Goal: Information Seeking & Learning: Learn about a topic

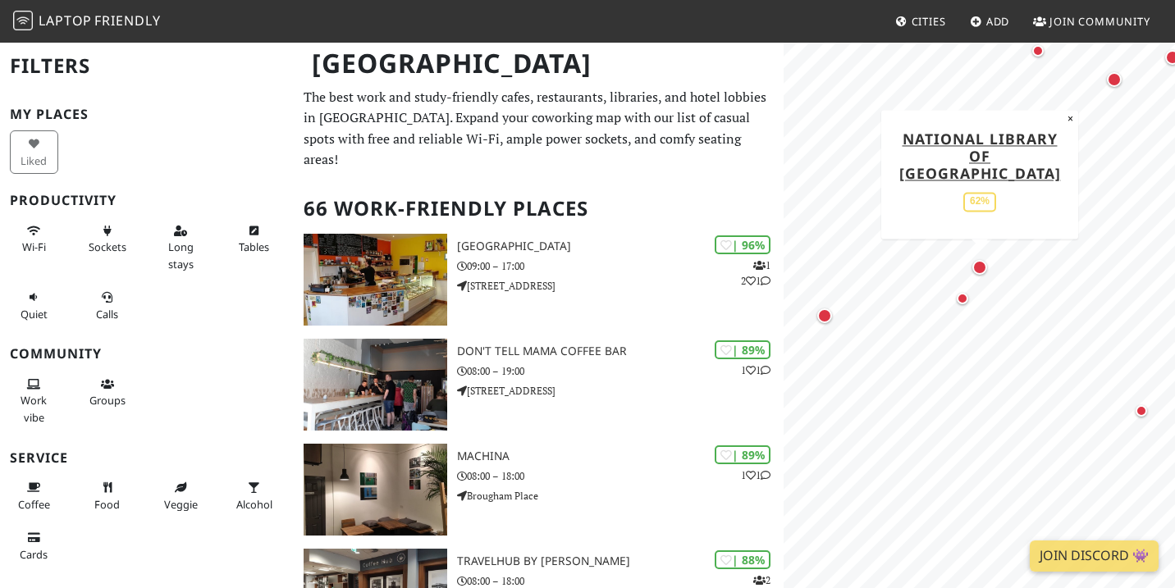
click at [981, 271] on div "Map marker" at bounding box center [980, 267] width 15 height 15
click at [982, 271] on div "Map marker" at bounding box center [980, 267] width 15 height 15
click at [982, 172] on link "National Library of [GEOGRAPHIC_DATA]" at bounding box center [980, 156] width 162 height 54
click at [988, 172] on link "National Library of Scotland" at bounding box center [980, 156] width 162 height 54
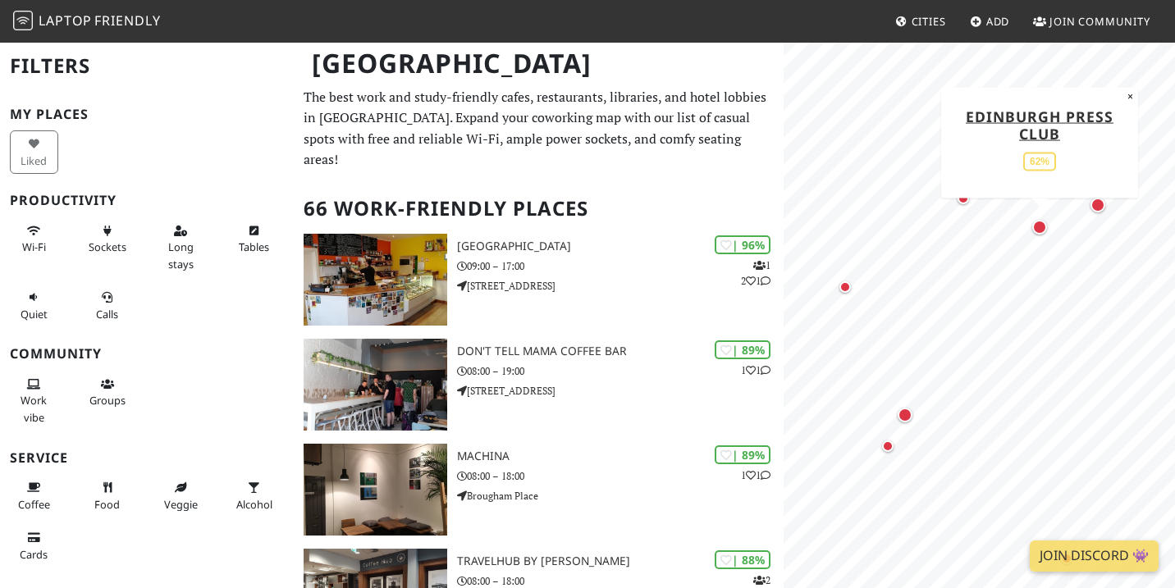
click at [1043, 223] on div "Map marker" at bounding box center [1039, 227] width 15 height 15
click at [991, 114] on link "Edinburgh Press Club" at bounding box center [1040, 124] width 148 height 37
click at [1174, 153] on html "Laptop Friendly Cities Add Join Community Edinburgh Filters My Places Liked Pro…" at bounding box center [587, 294] width 1175 height 588
click at [1174, 167] on html "Laptop Friendly Cities Add Join Community Edinburgh Filters My Places Liked Pro…" at bounding box center [587, 294] width 1175 height 588
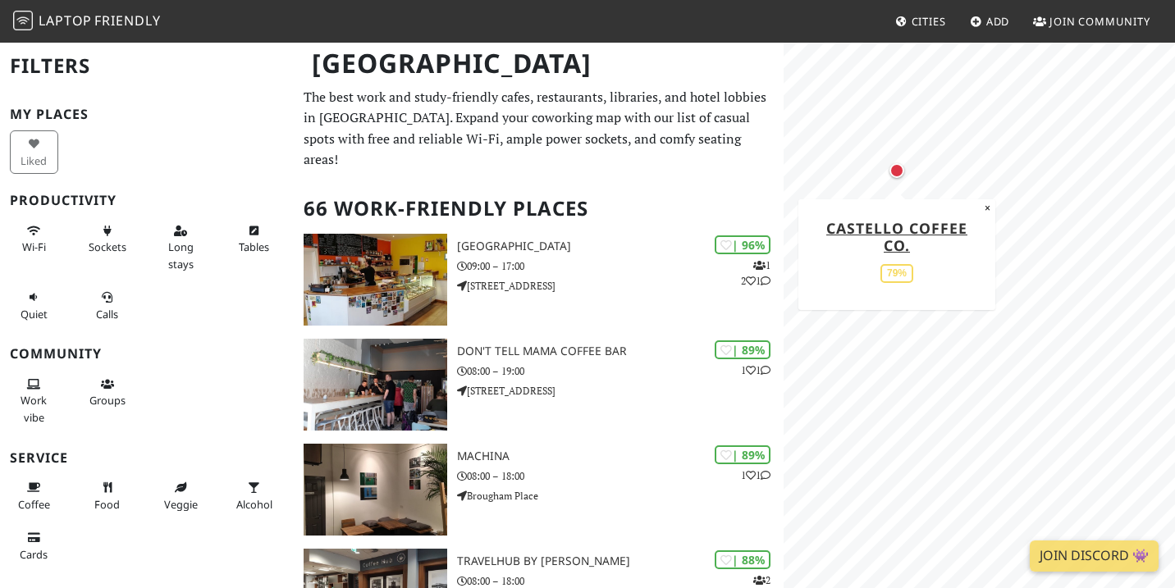
click at [892, 168] on div "Map marker" at bounding box center [897, 170] width 15 height 15
click at [867, 232] on link "Castello Coffee Co." at bounding box center [896, 236] width 141 height 37
click at [1174, 197] on html "Laptop Friendly Cities Add Join Community Edinburgh Filters My Places Liked Pro…" at bounding box center [587, 294] width 1175 height 588
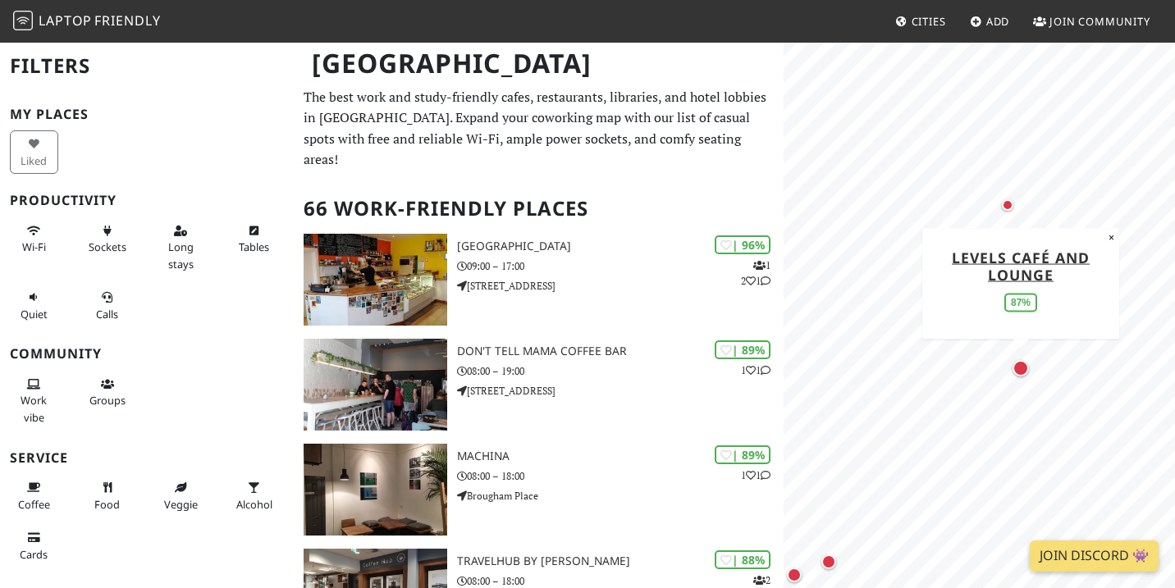
click at [1018, 370] on div "Map marker" at bounding box center [1021, 368] width 16 height 16
click at [1019, 372] on div "Map marker" at bounding box center [1021, 368] width 16 height 16
click at [1020, 372] on div "Map marker" at bounding box center [1021, 368] width 16 height 16
click at [969, 260] on link "Levels Café and Lounge" at bounding box center [1021, 265] width 138 height 37
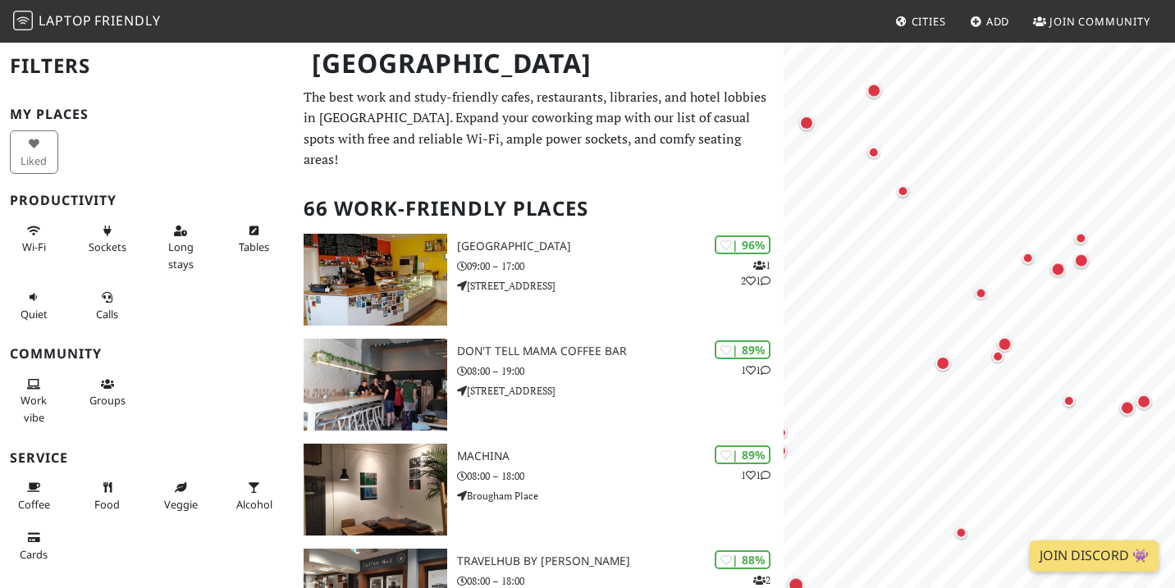
click at [1174, 308] on html "Laptop Friendly Cities Add Join Community Edinburgh Filters My Places Liked Pro…" at bounding box center [587, 294] width 1175 height 588
click at [1174, 261] on html "Laptop Friendly Cities Add Join Community Edinburgh Filters My Places Liked Pro…" at bounding box center [587, 294] width 1175 height 588
click at [1174, 146] on html "Laptop Friendly Cities Add Join Community Edinburgh Filters My Places Liked Pro…" at bounding box center [587, 294] width 1175 height 588
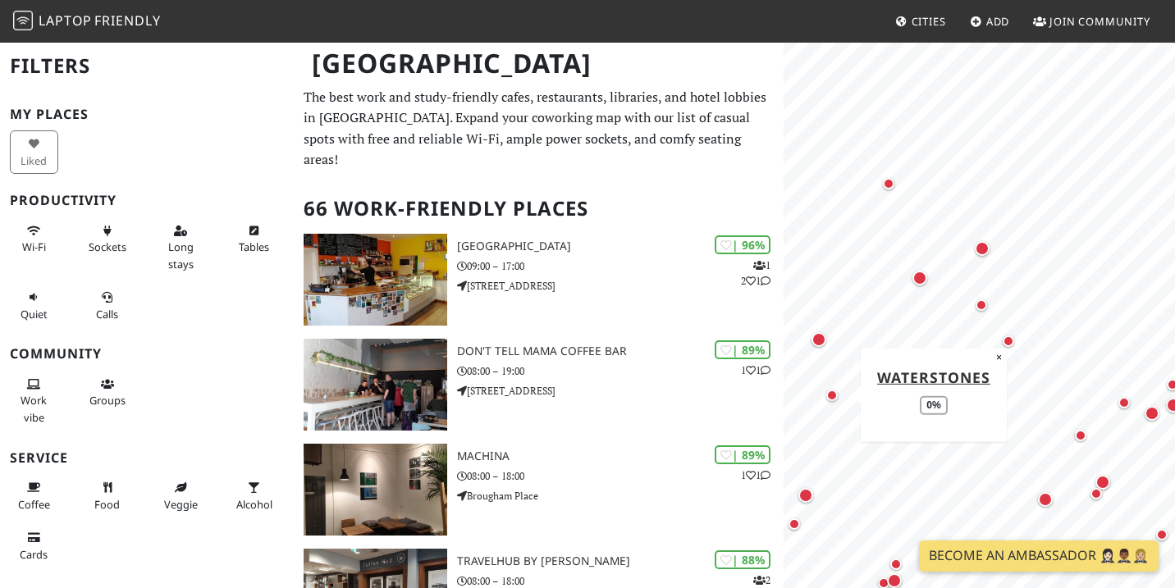
click at [830, 401] on div "Map marker" at bounding box center [831, 395] width 11 height 11
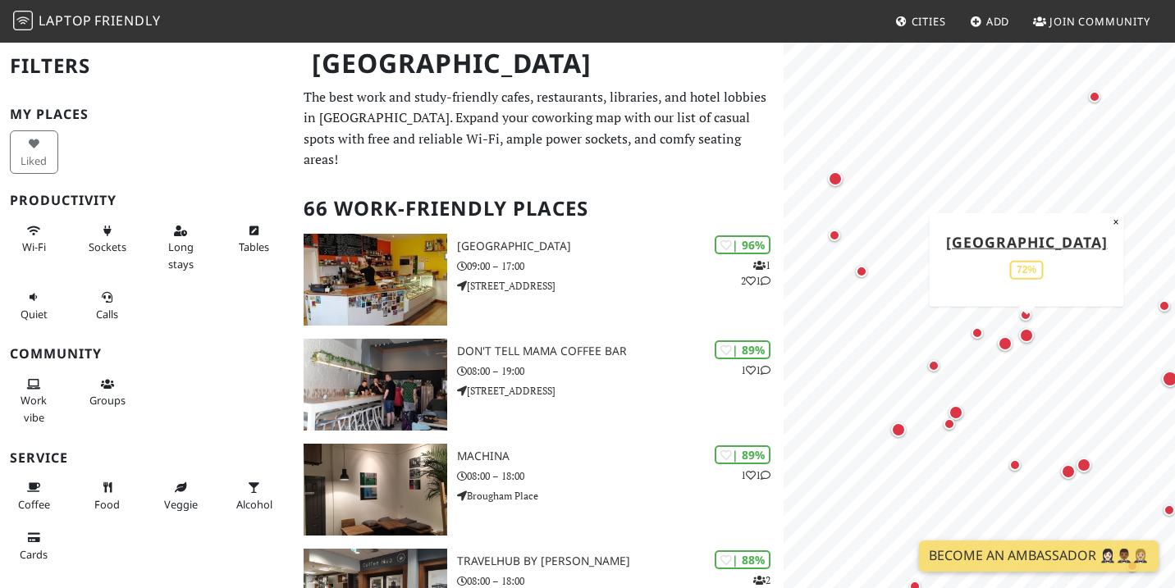
click at [1023, 340] on div "Map marker" at bounding box center [1026, 335] width 15 height 15
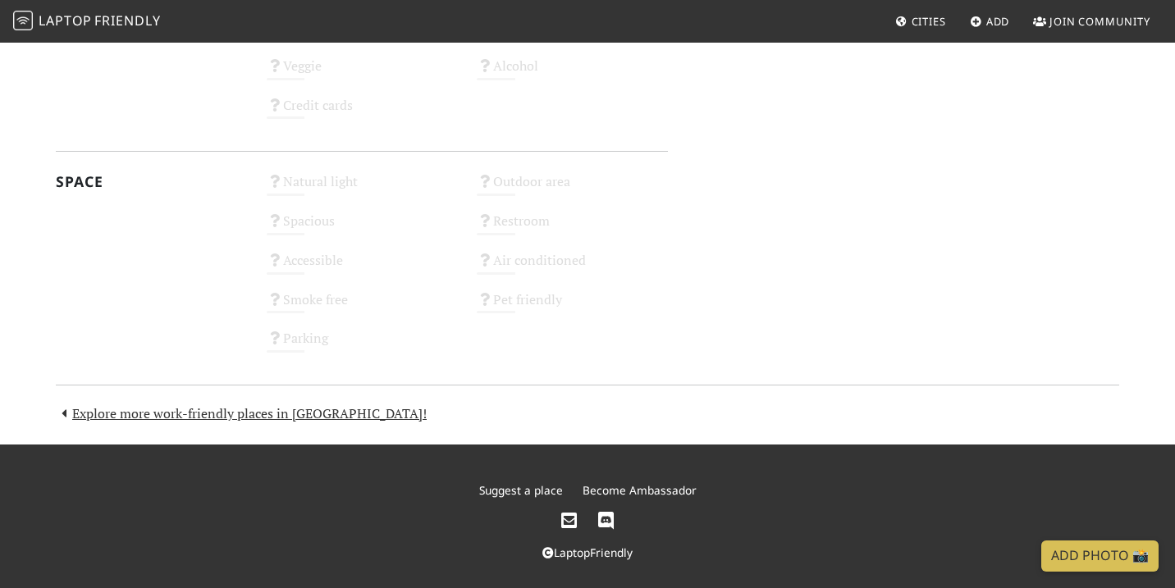
scroll to position [998, 0]
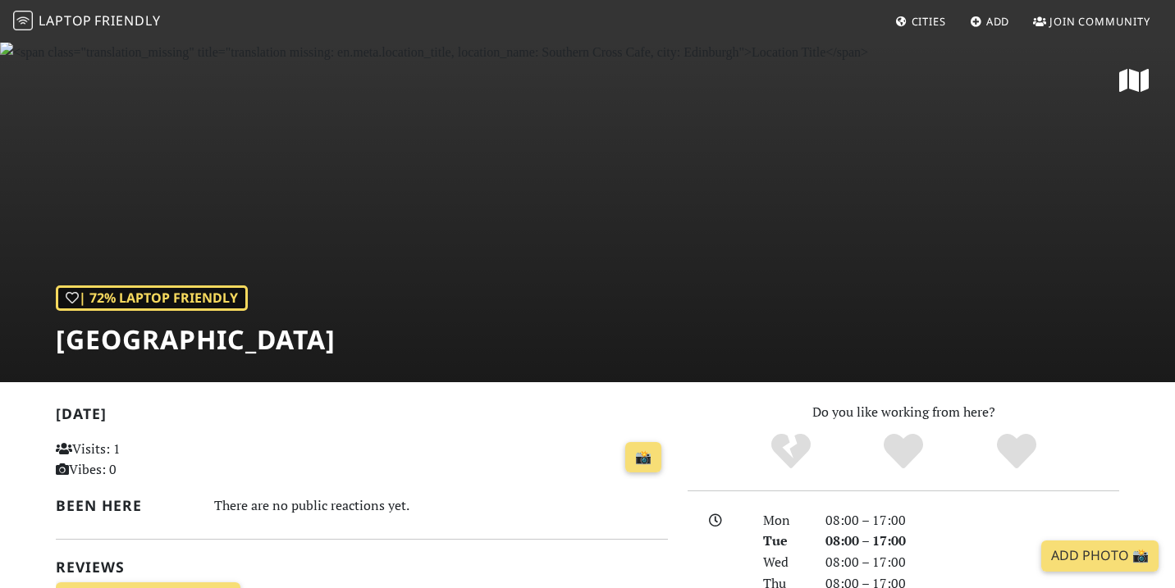
drag, startPoint x: 376, startPoint y: 343, endPoint x: 48, endPoint y: 323, distance: 328.1
click at [49, 323] on div "| 72% Laptop Friendly Southern Cross Cafe" at bounding box center [587, 211] width 1175 height 341
click at [52, 346] on div "| 72% Laptop Friendly Southern Cross Cafe" at bounding box center [587, 211] width 1175 height 341
drag, startPoint x: 58, startPoint y: 336, endPoint x: 373, endPoint y: 336, distance: 314.3
click at [336, 336] on h1 "Southern Cross Cafe" at bounding box center [196, 339] width 280 height 31
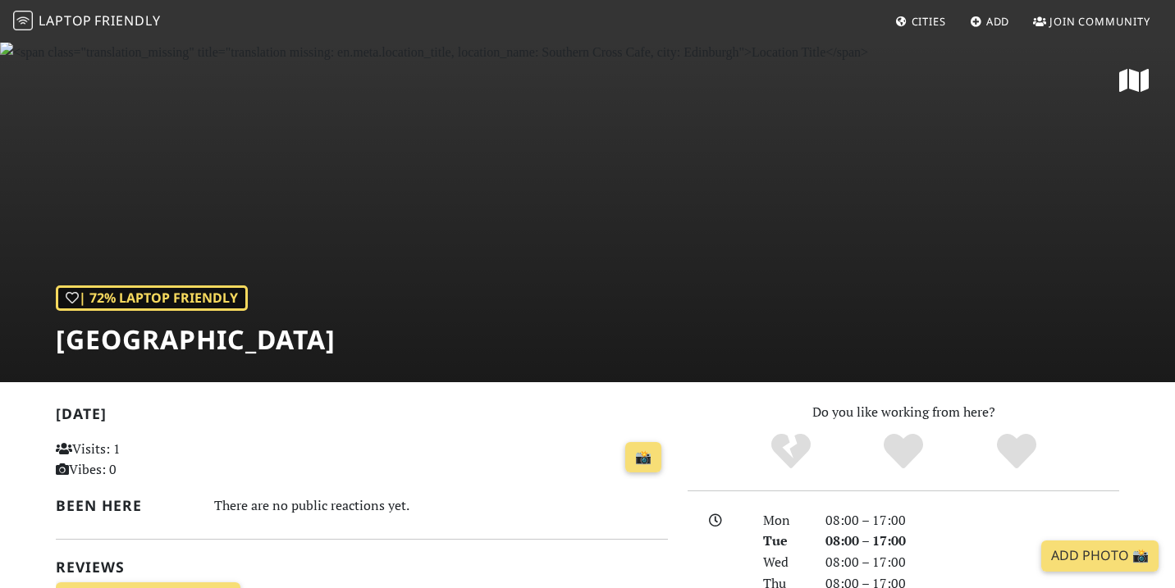
copy h1 "Southern Cross Cafe"
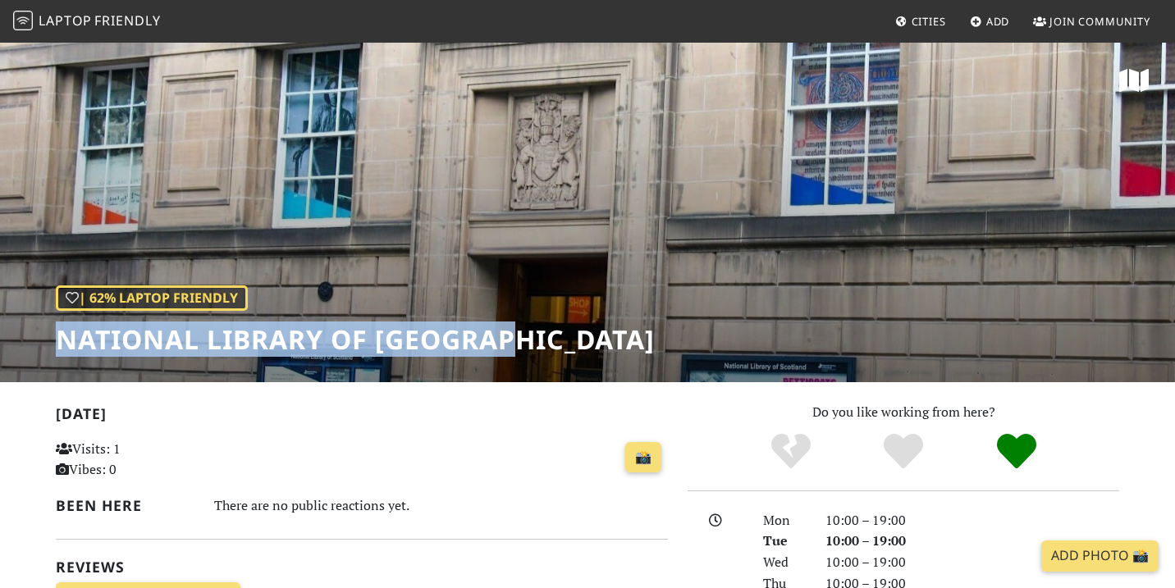
drag, startPoint x: 57, startPoint y: 343, endPoint x: 519, endPoint y: 341, distance: 461.3
click at [519, 341] on h1 "National Library of [GEOGRAPHIC_DATA]" at bounding box center [355, 339] width 599 height 31
copy h1 "National Library of [GEOGRAPHIC_DATA]"
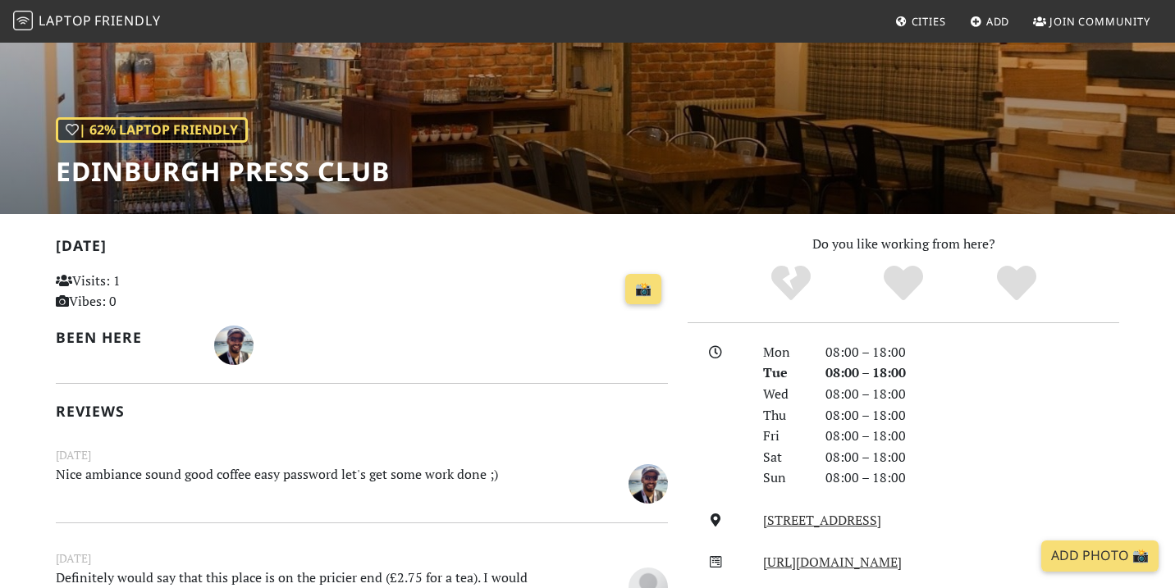
scroll to position [165, 0]
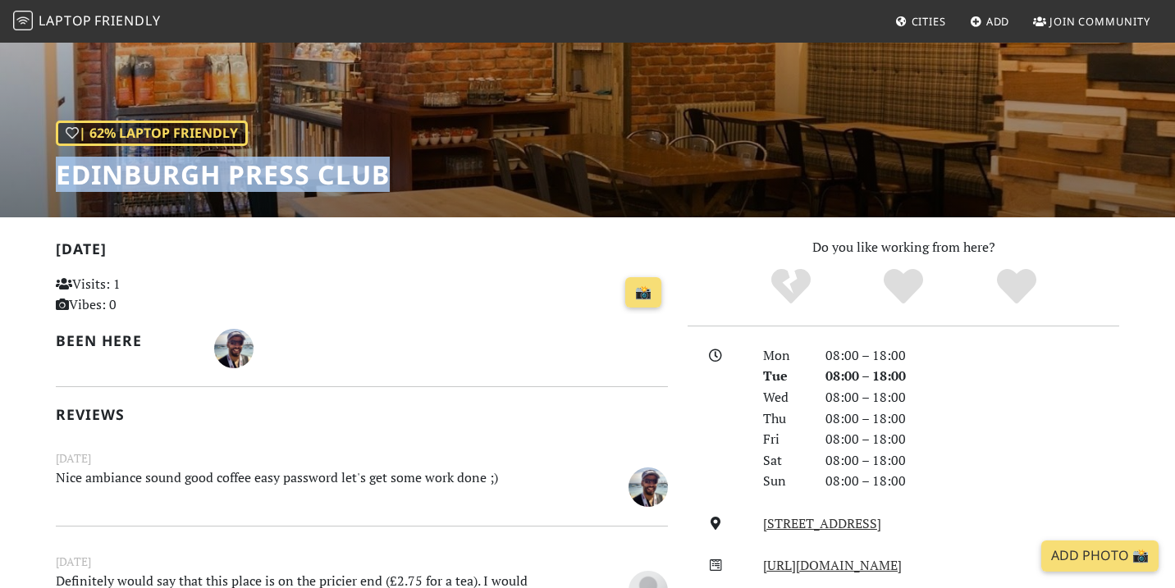
drag, startPoint x: 58, startPoint y: 171, endPoint x: 383, endPoint y: 176, distance: 325.1
click at [383, 176] on h1 "Edinburgh Press Club" at bounding box center [223, 174] width 334 height 31
copy h1 "Edinburgh Press Club"
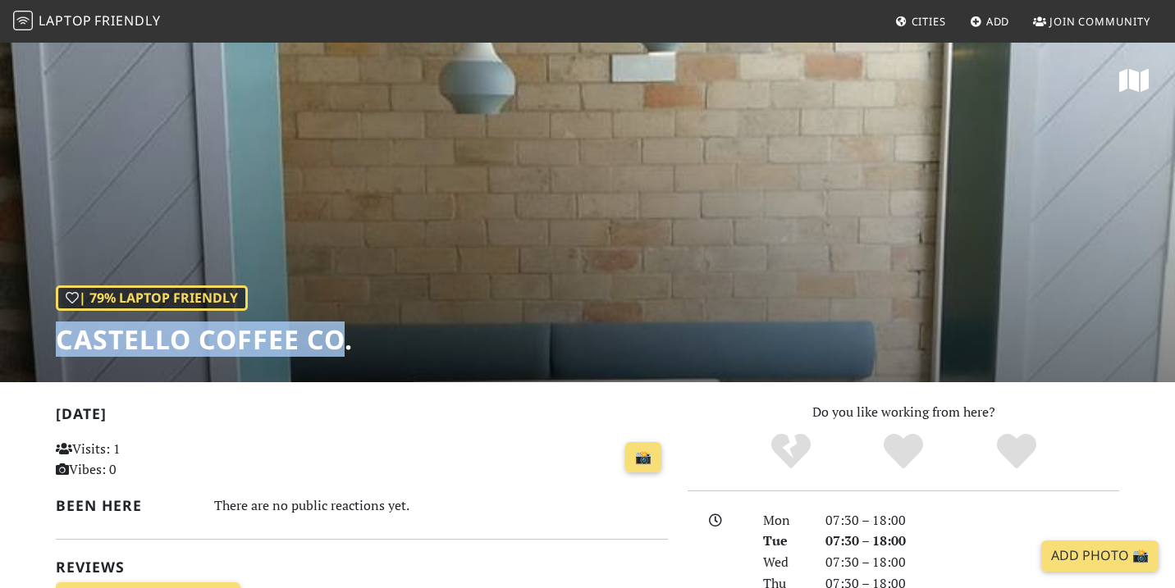
drag, startPoint x: 59, startPoint y: 346, endPoint x: 344, endPoint y: 349, distance: 284.8
click at [344, 349] on h1 "Castello Coffee Co." at bounding box center [204, 339] width 297 height 31
copy h1 "Castello Coffee Co"
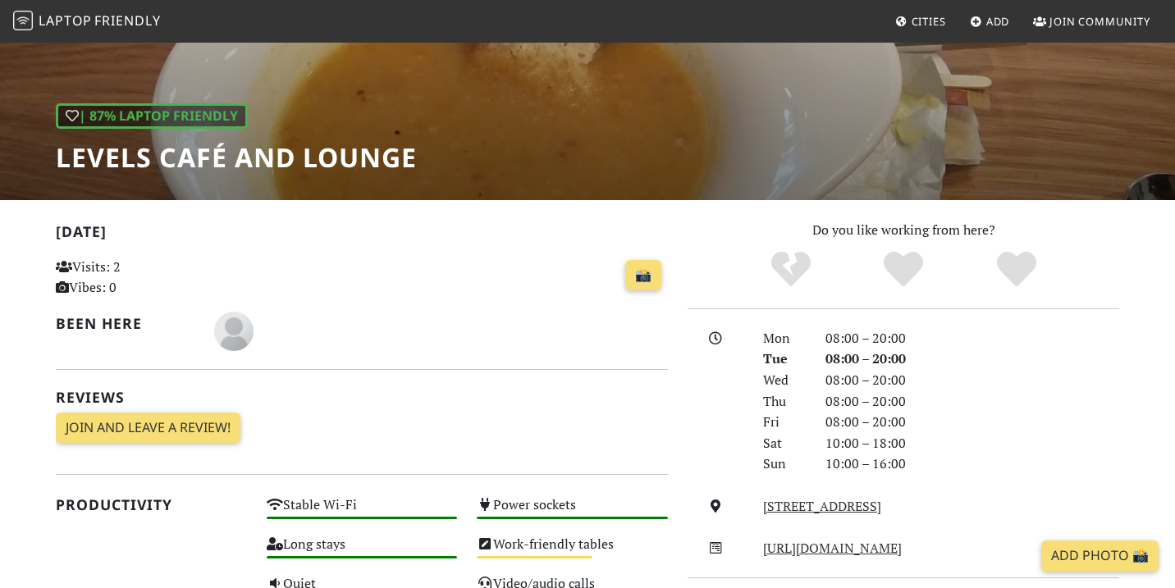
scroll to position [69, 0]
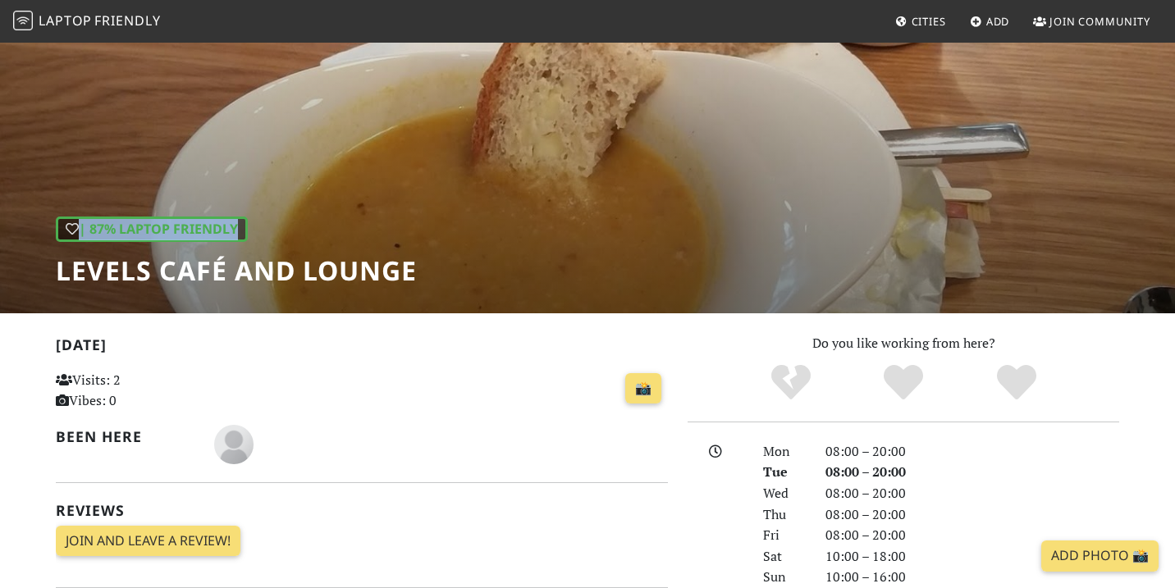
drag, startPoint x: 57, startPoint y: 269, endPoint x: 419, endPoint y: 266, distance: 362.8
click at [419, 267] on div "| 87% Laptop Friendly Levels Café and Lounge" at bounding box center [587, 142] width 1175 height 341
click at [417, 281] on h1 "Levels Café and Lounge" at bounding box center [236, 270] width 361 height 31
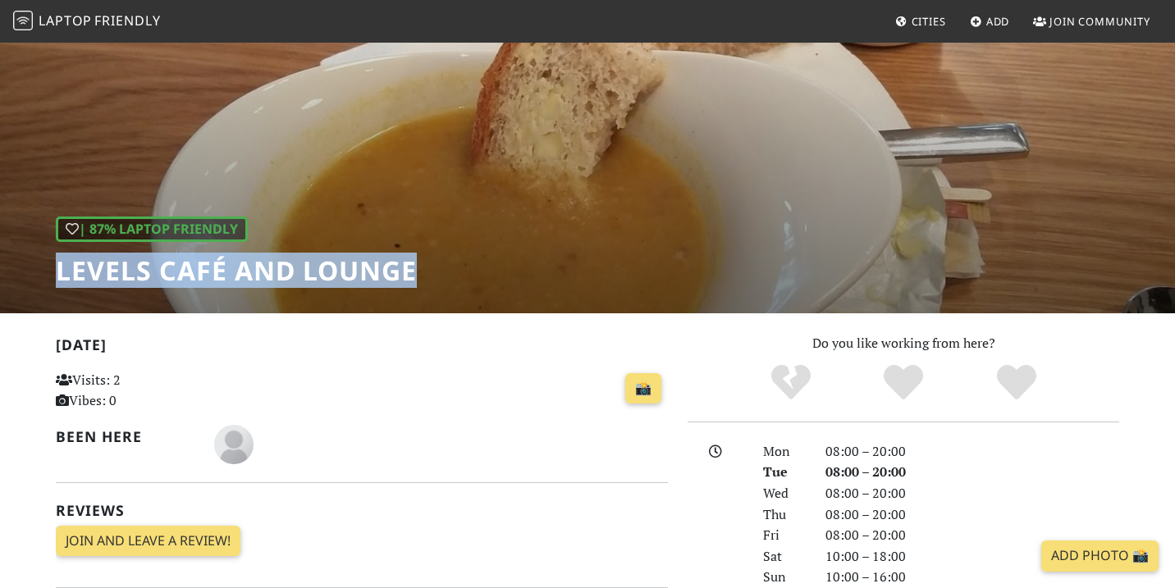
drag, startPoint x: 57, startPoint y: 268, endPoint x: 412, endPoint y: 264, distance: 355.4
click at [412, 264] on h1 "Levels Café and Lounge" at bounding box center [236, 270] width 361 height 31
copy h1 "Levels Café and Lounge"
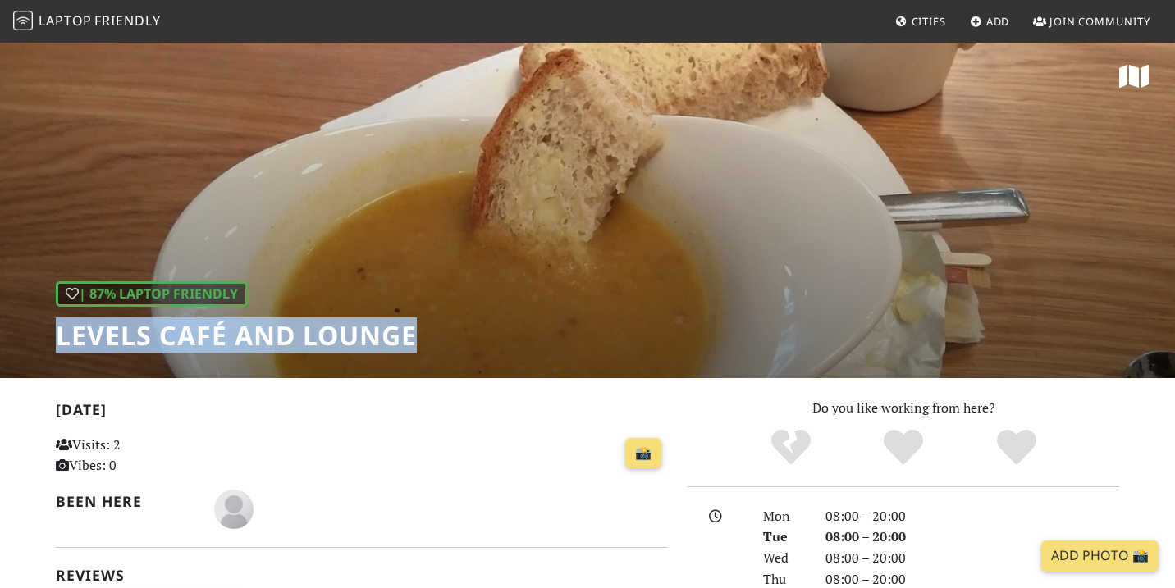
scroll to position [6, 0]
